Goal: Information Seeking & Learning: Learn about a topic

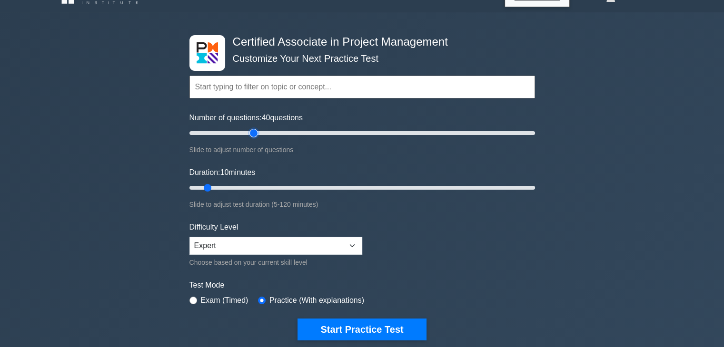
click at [255, 133] on input "Number of questions: 40 questions" at bounding box center [362, 133] width 346 height 11
type input "30"
click at [240, 132] on input "Number of questions: 40 questions" at bounding box center [362, 133] width 346 height 11
type input "15"
click at [225, 186] on input "Duration: 15 minutes" at bounding box center [362, 187] width 346 height 11
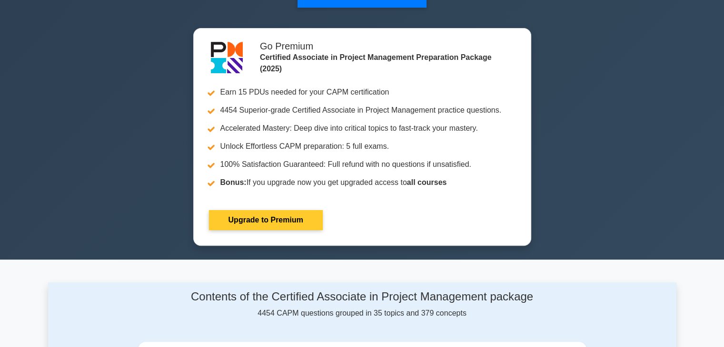
scroll to position [352, 0]
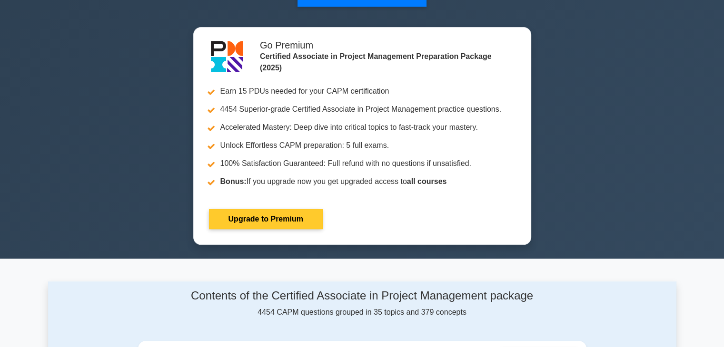
click at [307, 214] on link "Upgrade to Premium" at bounding box center [266, 219] width 114 height 20
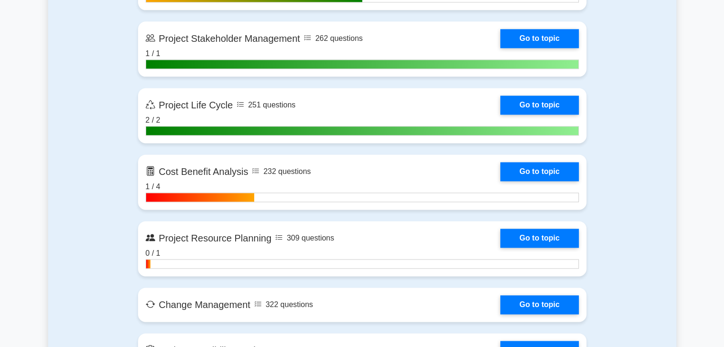
scroll to position [1272, 0]
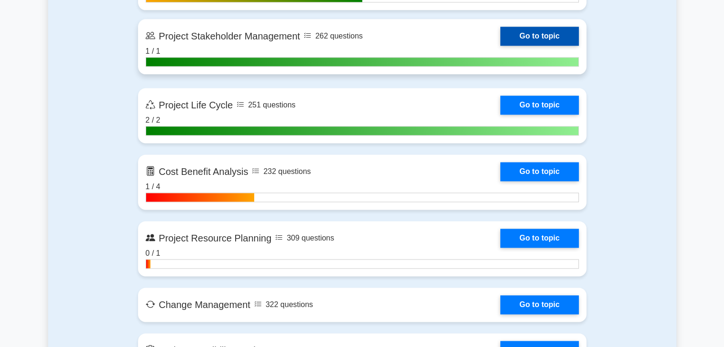
click at [522, 28] on link "Go to topic" at bounding box center [539, 36] width 78 height 19
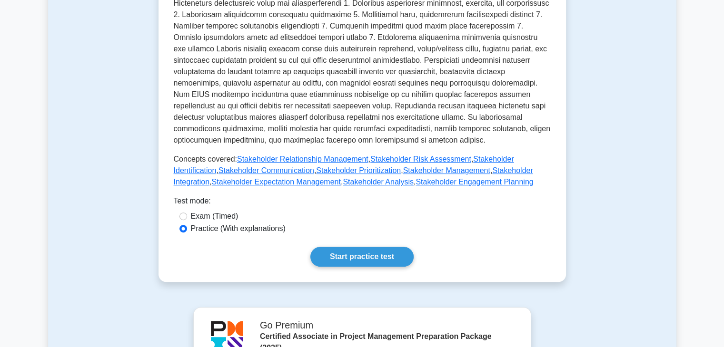
scroll to position [359, 0]
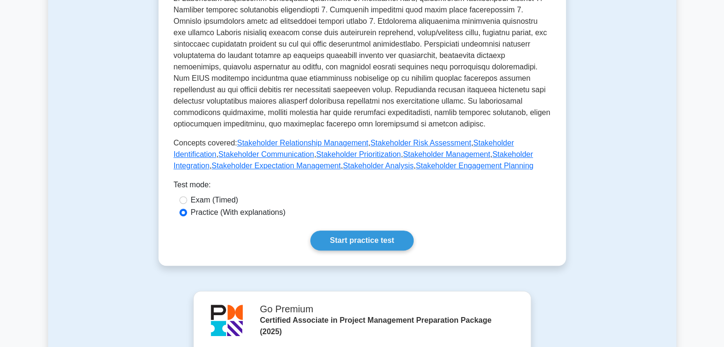
click at [227, 201] on label "Exam (Timed)" at bounding box center [215, 200] width 48 height 11
click at [187, 201] on input "Exam (Timed)" at bounding box center [183, 201] width 8 height 8
radio input "true"
click at [335, 242] on link "Start practice test" at bounding box center [361, 241] width 103 height 20
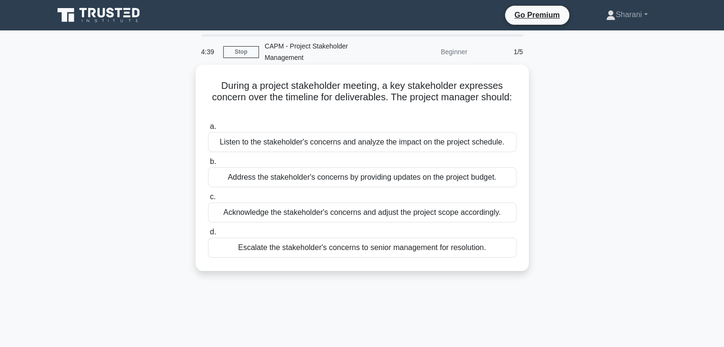
click at [390, 144] on div "Listen to the stakeholder's concerns and analyze the impact on the project sche…" at bounding box center [362, 142] width 308 height 20
click at [208, 130] on input "a. Listen to the stakeholder's concerns and analyze the impact on the project s…" at bounding box center [208, 127] width 0 height 6
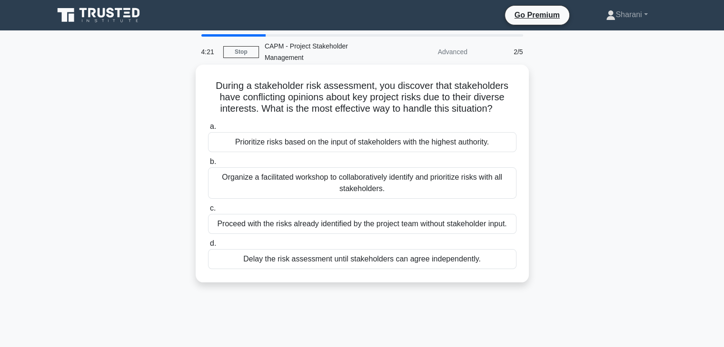
click at [406, 178] on div "Organize a facilitated workshop to collaboratively identify and prioritize risk…" at bounding box center [362, 183] width 308 height 31
click at [208, 165] on input "b. Organize a facilitated workshop to collaboratively identify and prioritize r…" at bounding box center [208, 162] width 0 height 6
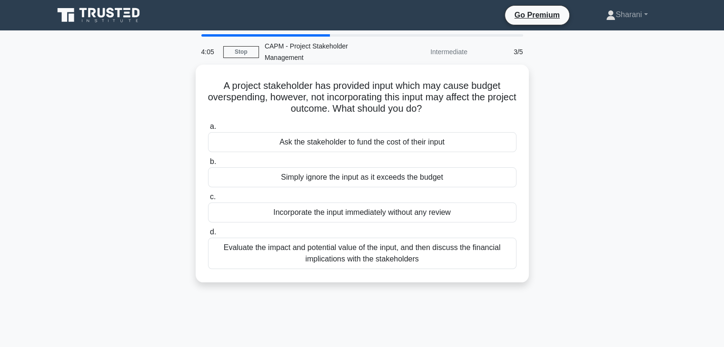
click at [384, 250] on div "Evaluate the impact and potential value of the input, and then discuss the fina…" at bounding box center [362, 253] width 308 height 31
click at [208, 236] on input "d. Evaluate the impact and potential value of the input, and then discuss the f…" at bounding box center [208, 232] width 0 height 6
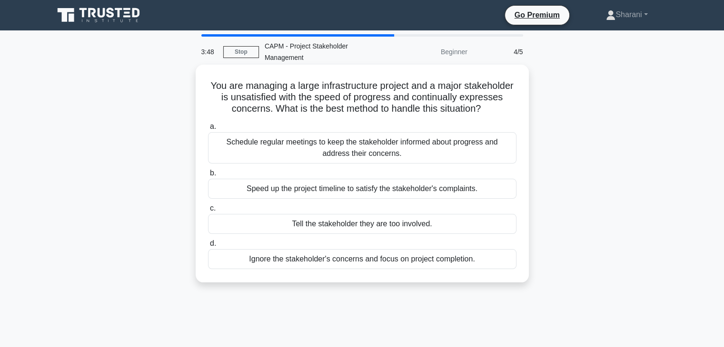
click at [451, 162] on div "Schedule regular meetings to keep the stakeholder informed about progress and a…" at bounding box center [362, 147] width 308 height 31
click at [208, 130] on input "a. Schedule regular meetings to keep the stakeholder informed about progress an…" at bounding box center [208, 127] width 0 height 6
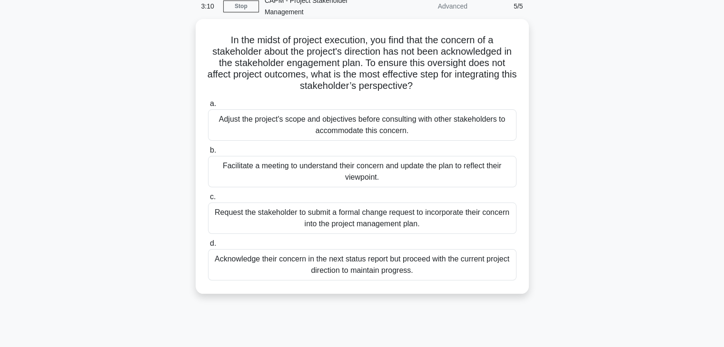
scroll to position [46, 0]
click at [413, 171] on div "Facilitate a meeting to understand their concern and update the plan to reflect…" at bounding box center [362, 171] width 308 height 31
click at [208, 154] on input "b. Facilitate a meeting to understand their concern and update the plan to refl…" at bounding box center [208, 151] width 0 height 6
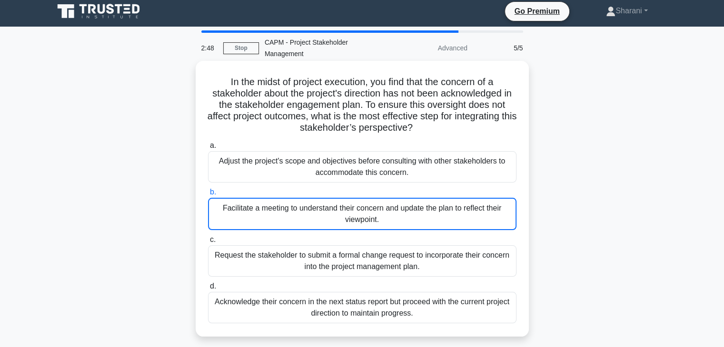
scroll to position [0, 0]
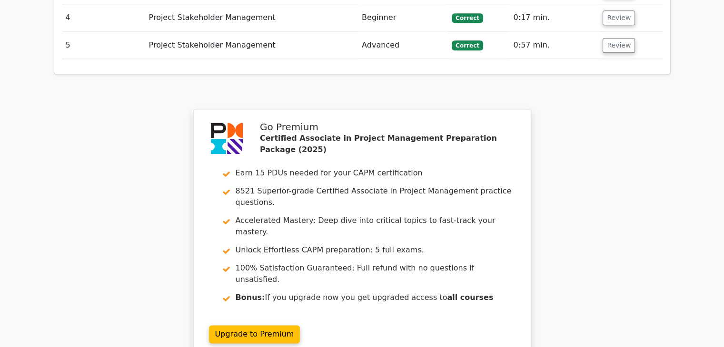
scroll to position [1256, 0]
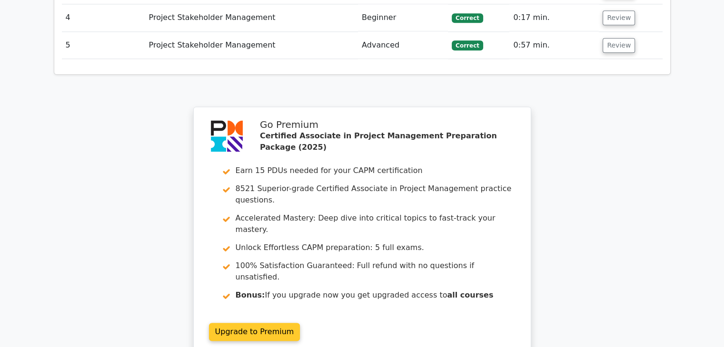
click at [251, 323] on link "Upgrade to Premium" at bounding box center [254, 332] width 91 height 18
